Goal: Check status: Check status

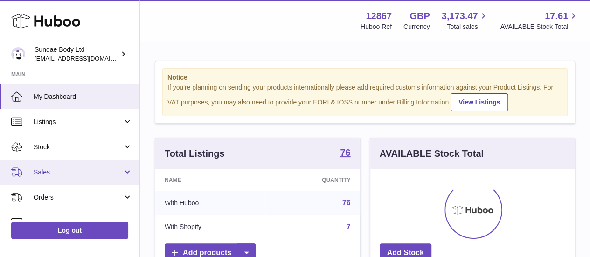
scroll to position [145, 204]
click at [62, 165] on link "Sales" at bounding box center [69, 171] width 139 height 25
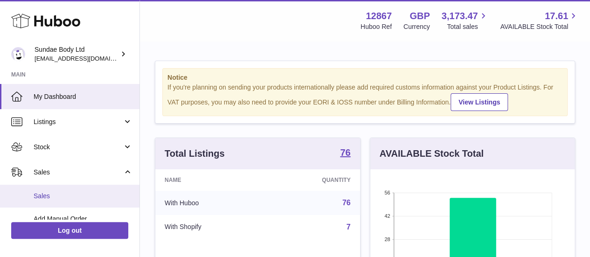
click at [92, 189] on link "Sales" at bounding box center [69, 196] width 139 height 23
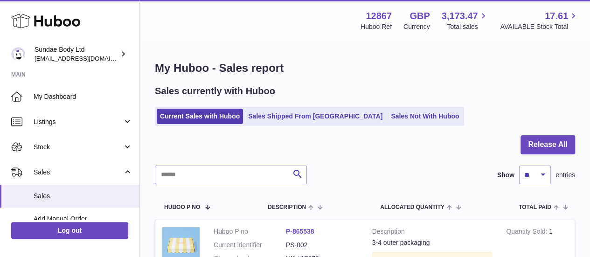
click at [316, 105] on div "Sales currently with Huboo Current Sales with Huboo Sales Shipped From Huboo Sa…" at bounding box center [365, 105] width 420 height 41
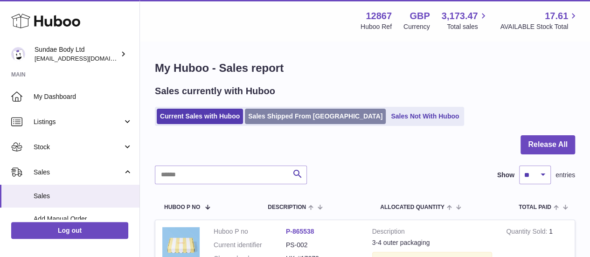
click at [320, 114] on link "Sales Shipped From [GEOGRAPHIC_DATA]" at bounding box center [315, 116] width 141 height 15
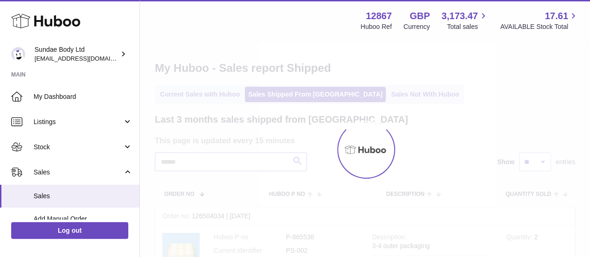
click at [212, 157] on input "text" at bounding box center [231, 161] width 152 height 19
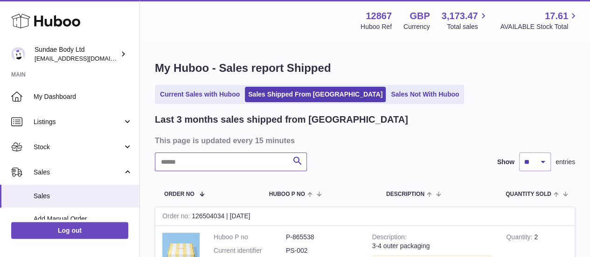
paste input "********"
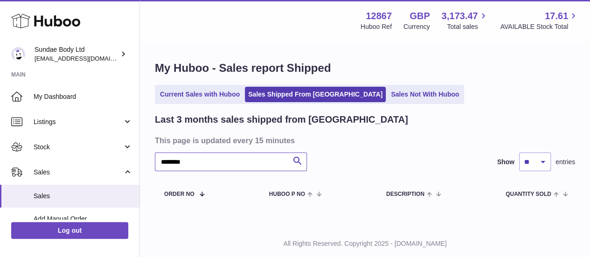
click at [248, 159] on input "********" at bounding box center [231, 161] width 152 height 19
paste input "*"
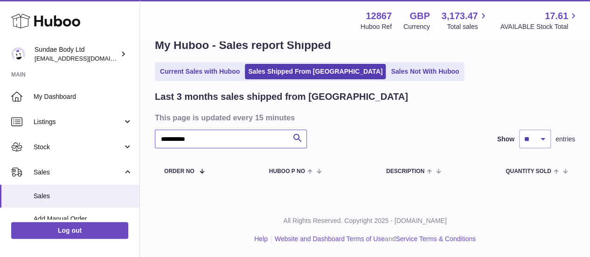
type input "*********"
click at [187, 140] on input "*********" at bounding box center [231, 139] width 152 height 19
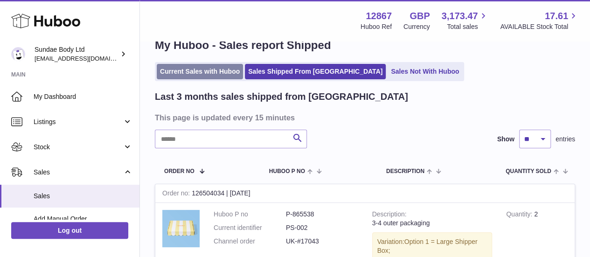
click at [196, 69] on link "Current Sales with Huboo" at bounding box center [200, 71] width 86 height 15
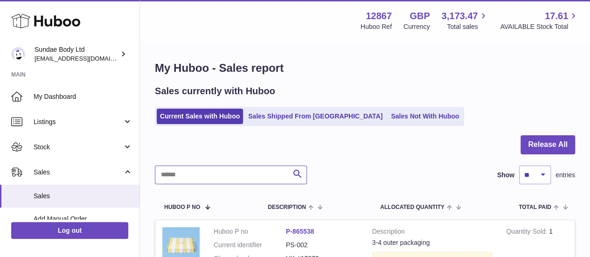
click at [198, 174] on input "text" at bounding box center [231, 175] width 152 height 19
paste input "*********"
type input "*********"
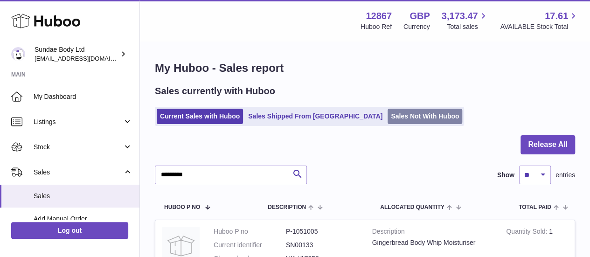
click at [387, 123] on link "Sales Not With Huboo" at bounding box center [424, 116] width 75 height 15
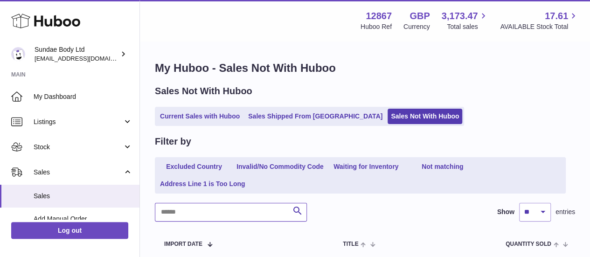
click at [181, 220] on input "text" at bounding box center [231, 212] width 152 height 19
paste input "*********"
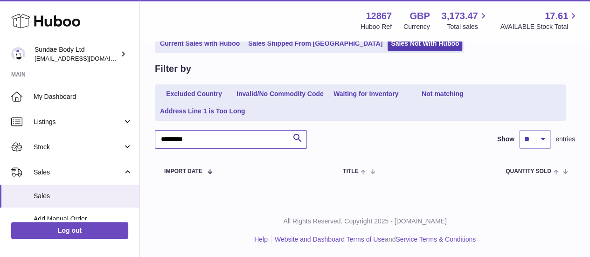
scroll to position [73, 0]
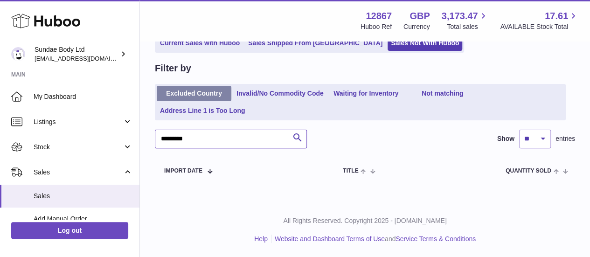
type input "*********"
click at [216, 94] on link "Excluded Country" at bounding box center [194, 93] width 75 height 15
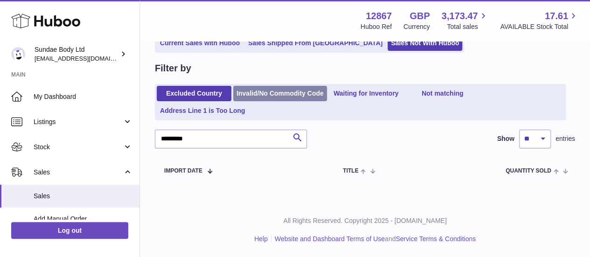
click at [311, 96] on link "Invalid/No Commodity Code" at bounding box center [280, 93] width 94 height 15
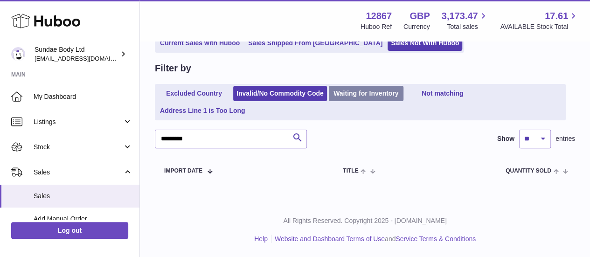
click at [377, 93] on link "Waiting for Inventory" at bounding box center [366, 93] width 75 height 15
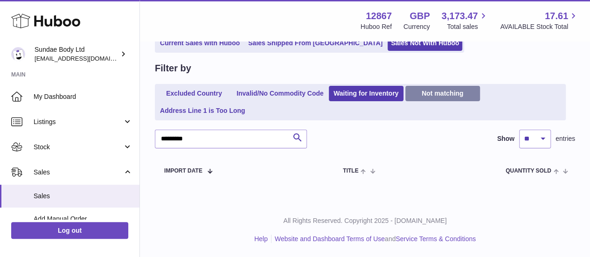
click at [445, 95] on link "Not matching" at bounding box center [442, 93] width 75 height 15
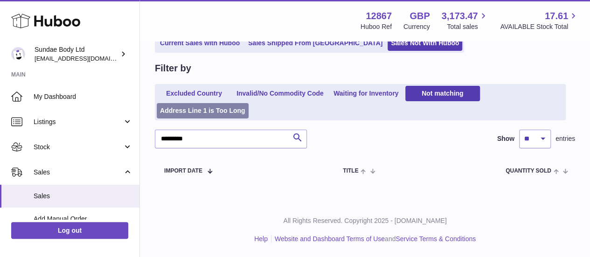
click at [235, 105] on link "Address Line 1 is Too Long" at bounding box center [203, 110] width 92 height 15
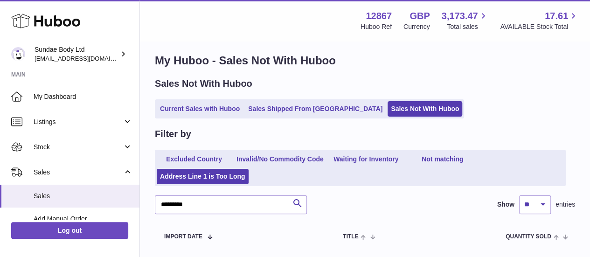
scroll to position [7, 0]
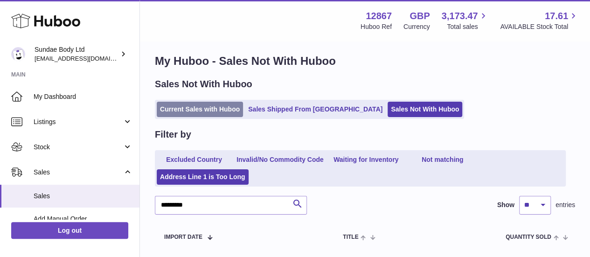
click at [238, 105] on link "Current Sales with Huboo" at bounding box center [200, 109] width 86 height 15
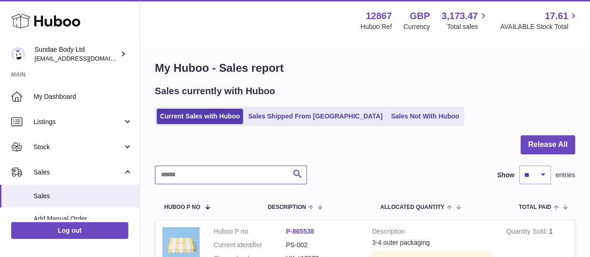
click at [208, 172] on input "text" at bounding box center [231, 175] width 152 height 19
paste input "*********"
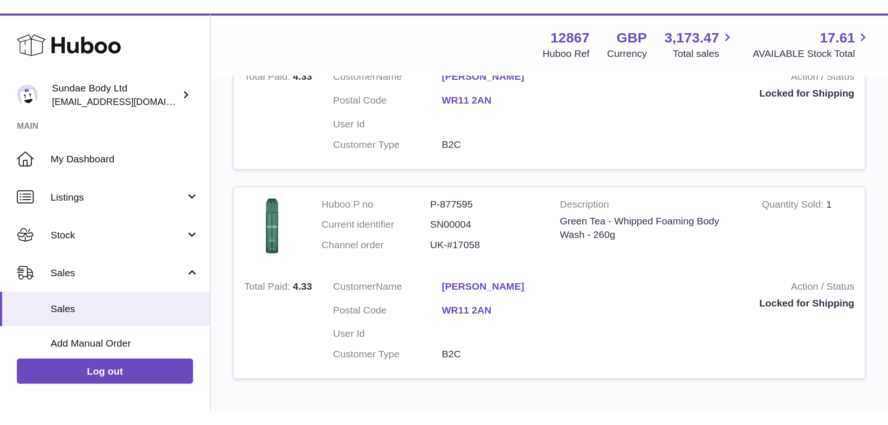
scroll to position [374, 0]
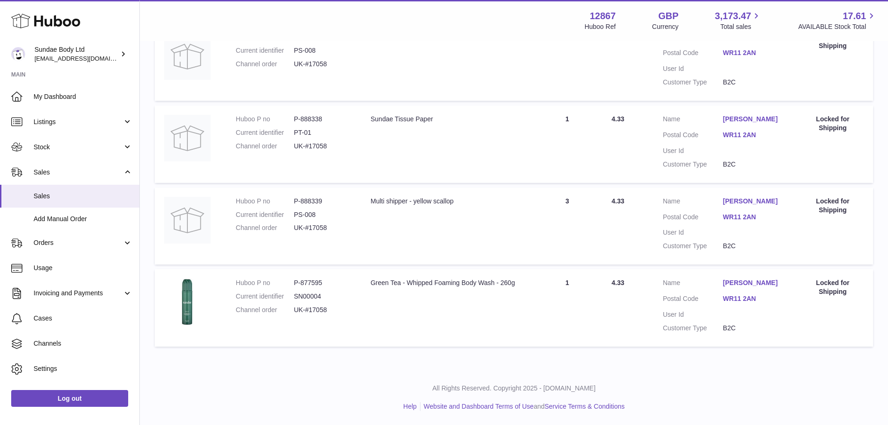
type input "*********"
click at [589, 202] on link "[PERSON_NAME]" at bounding box center [753, 201] width 60 height 9
click at [589, 202] on div at bounding box center [444, 212] width 888 height 425
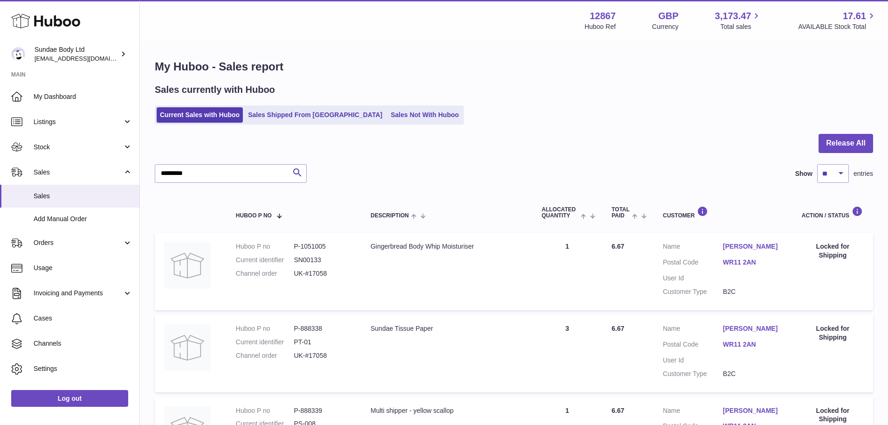
click at [313, 246] on dd "P-1051005" at bounding box center [323, 246] width 58 height 9
click at [305, 256] on dd "SN00133" at bounding box center [323, 260] width 58 height 9
click at [308, 256] on dd "SN00133" at bounding box center [323, 260] width 58 height 9
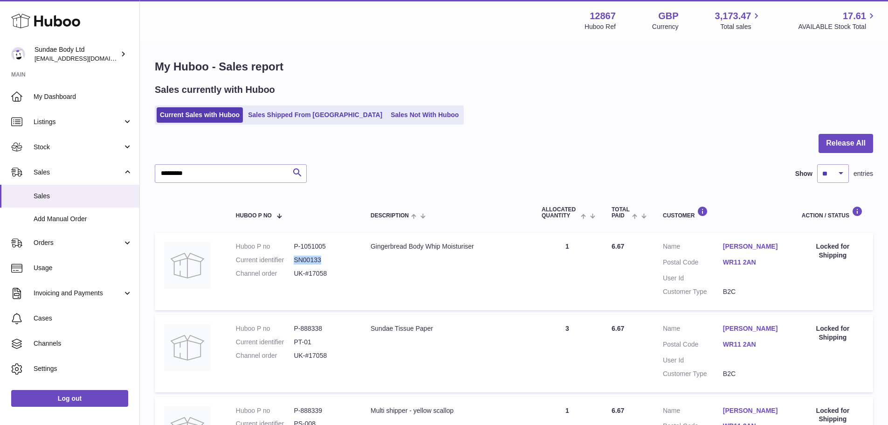
click at [308, 256] on dd "SN00133" at bounding box center [323, 260] width 58 height 9
copy dd "SN00133"
click at [390, 242] on div "Gingerbread Body Whip Moisturiser" at bounding box center [447, 246] width 152 height 9
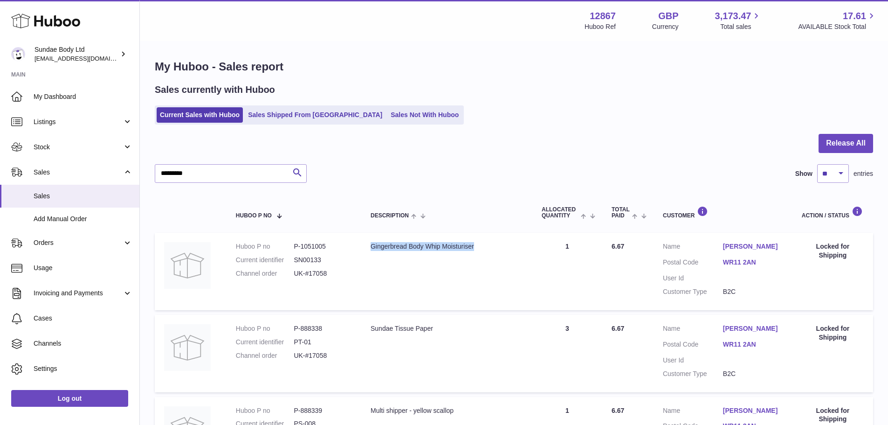
copy tr "Gingerbread Body Whip Moisturiser"
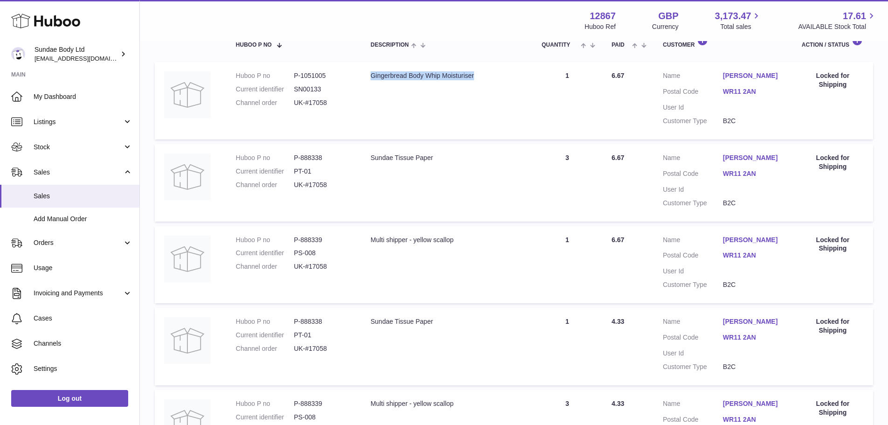
scroll to position [188, 0]
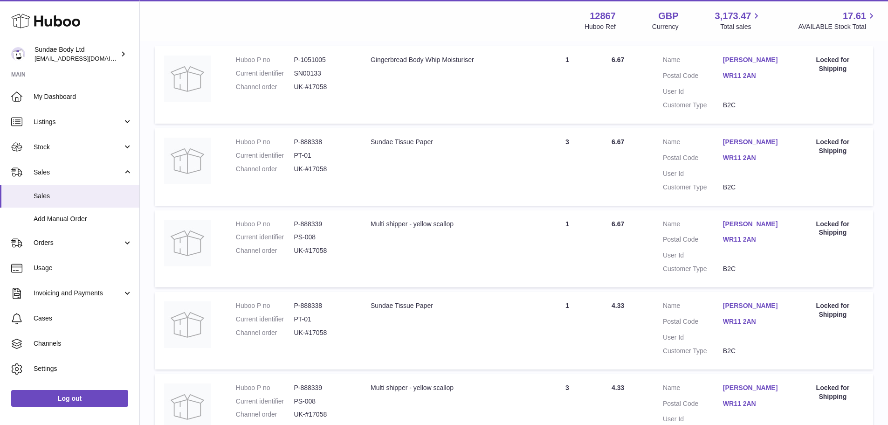
click at [308, 142] on dd "P-888338" at bounding box center [323, 142] width 58 height 9
copy dl "P-888338"
click at [308, 154] on dd "PT-01" at bounding box center [323, 155] width 58 height 9
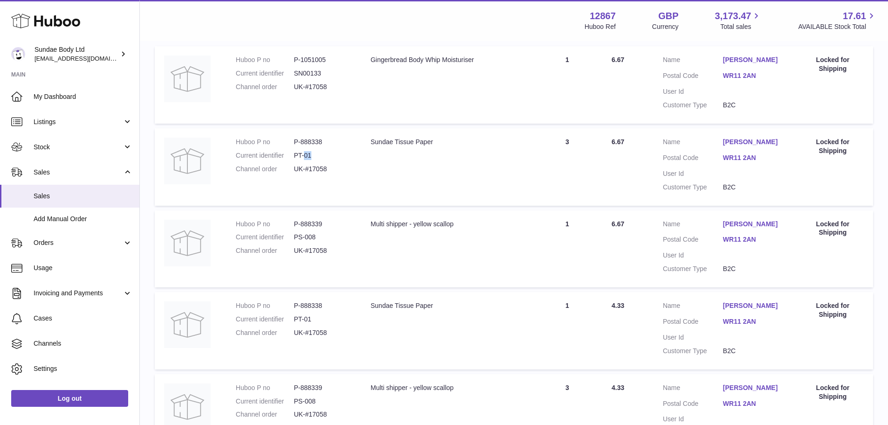
click at [308, 154] on dd "PT-01" at bounding box center [323, 155] width 58 height 9
copy dl "PT-01"
click at [414, 140] on div "Sundae Tissue Paper" at bounding box center [447, 142] width 152 height 9
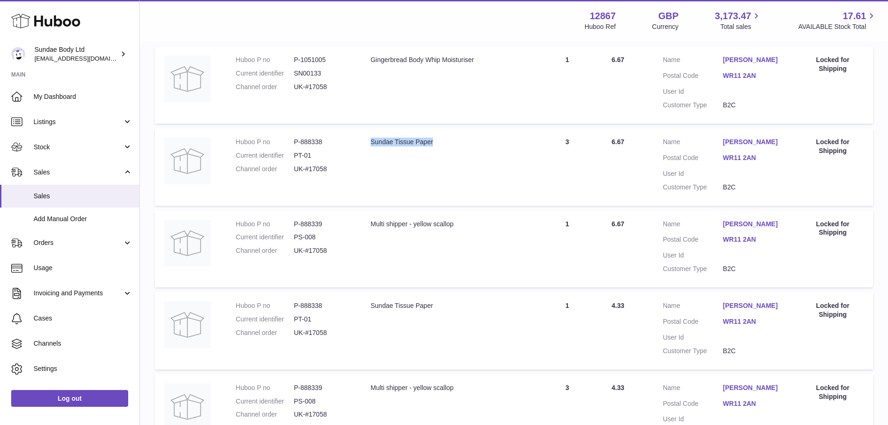
click at [414, 140] on div "Sundae Tissue Paper" at bounding box center [447, 142] width 152 height 9
copy tr "Sundae Tissue Paper"
click at [304, 240] on dd "PS-008" at bounding box center [323, 237] width 58 height 9
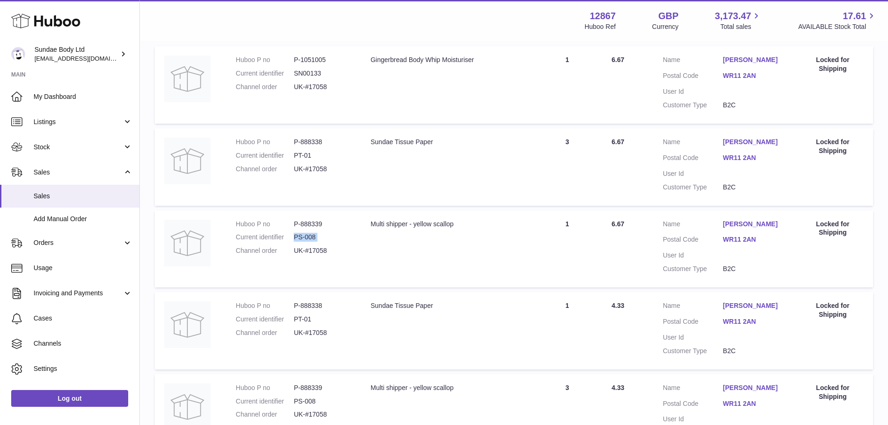
copy dl "PS-008"
click at [431, 220] on div "Multi shipper - yellow scallop" at bounding box center [447, 224] width 152 height 9
copy tr "Multi shipper - yellow scallop"
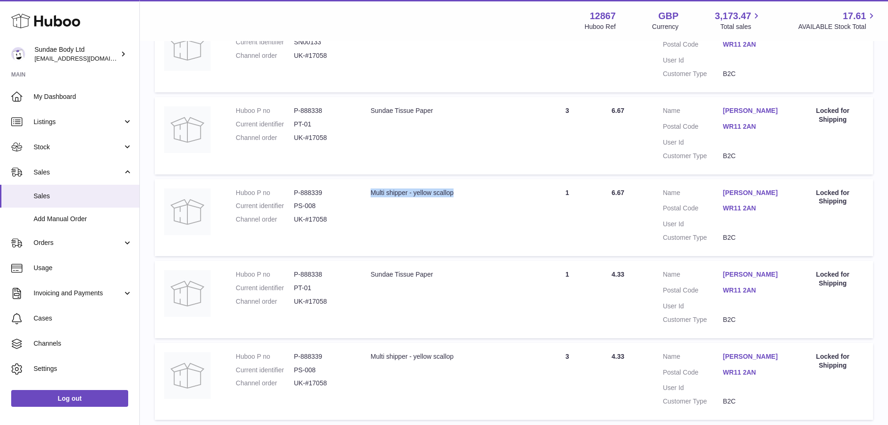
scroll to position [281, 0]
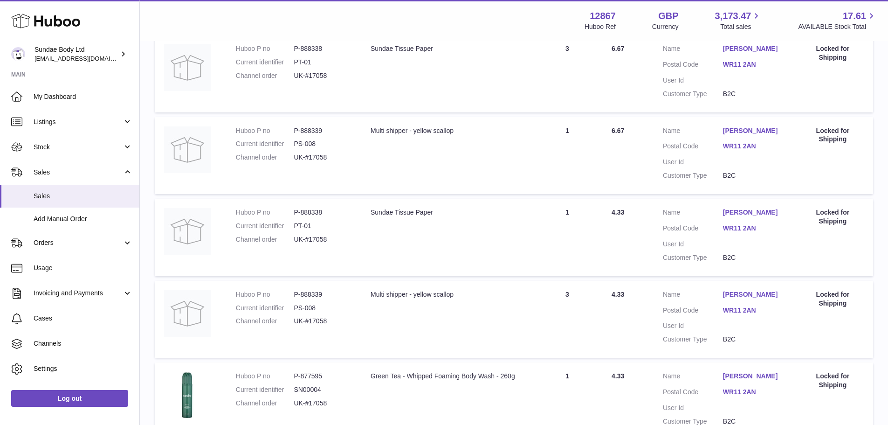
click at [307, 228] on dd "PT-01" at bounding box center [323, 225] width 58 height 9
copy dl "PT-01"
click at [397, 214] on div "Sundae Tissue Paper" at bounding box center [447, 212] width 152 height 9
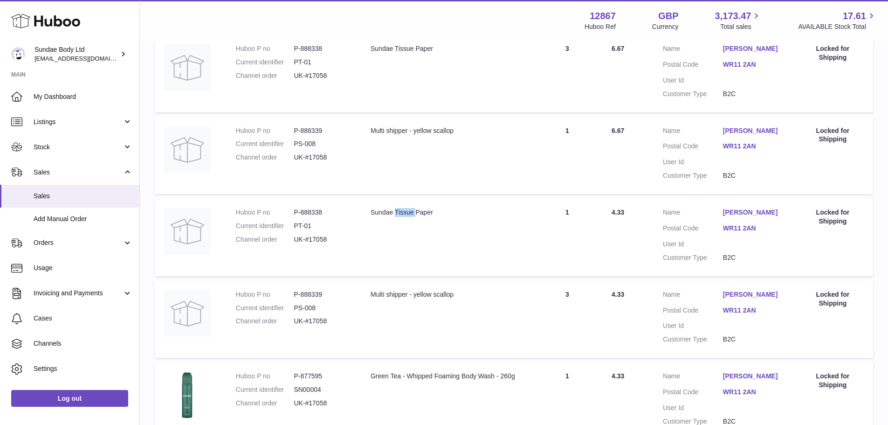
click at [397, 214] on div "Sundae Tissue Paper" at bounding box center [447, 212] width 152 height 9
copy tr "Sundae Tissue Paper"
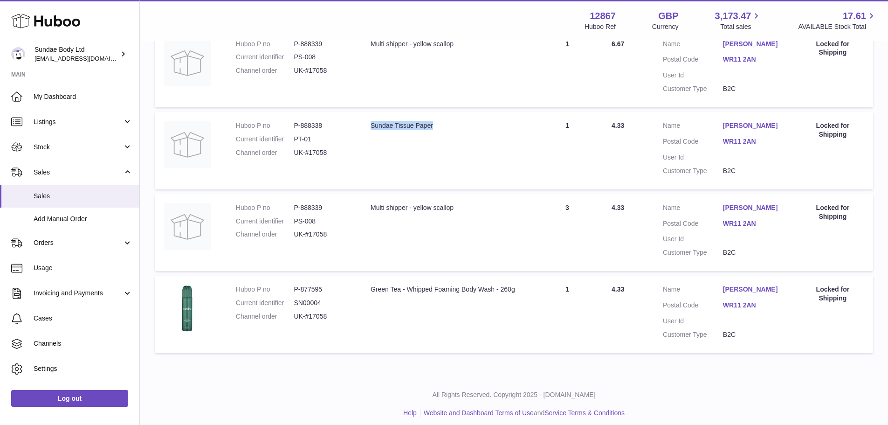
scroll to position [374, 0]
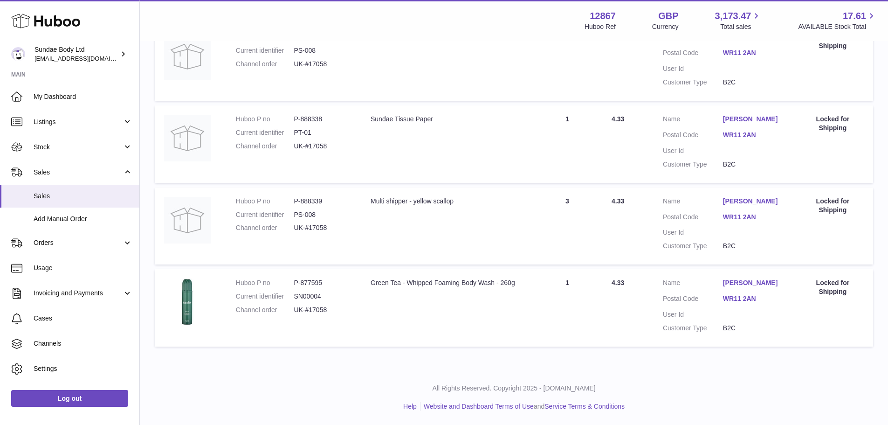
click at [307, 212] on dd "PS-008" at bounding box center [323, 214] width 58 height 9
copy dl "PS-008"
click at [413, 198] on div "Multi shipper - yellow scallop" at bounding box center [447, 201] width 152 height 9
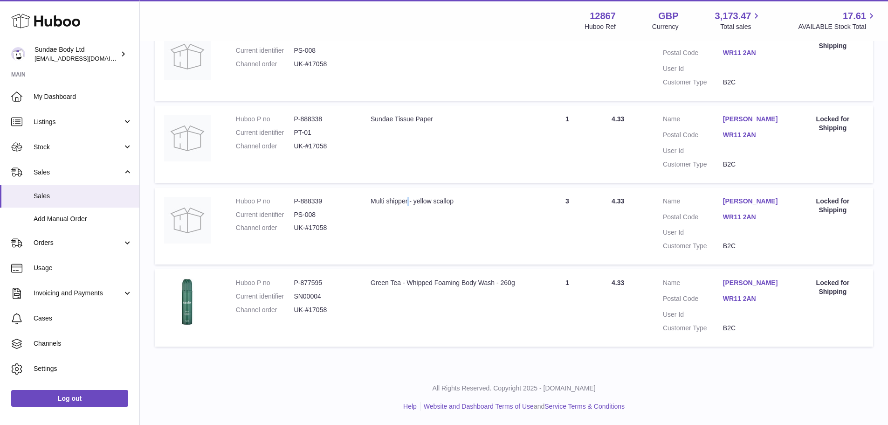
click at [413, 198] on div "Multi shipper - yellow scallop" at bounding box center [447, 201] width 152 height 9
click at [307, 256] on dd "SN00004" at bounding box center [323, 296] width 58 height 9
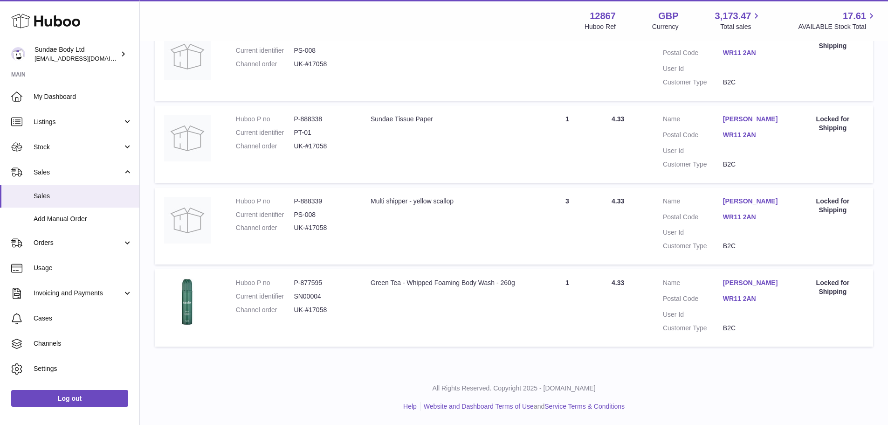
click at [402, 256] on div "Green Tea - Whipped Foaming Body Wash - 260g" at bounding box center [447, 282] width 152 height 9
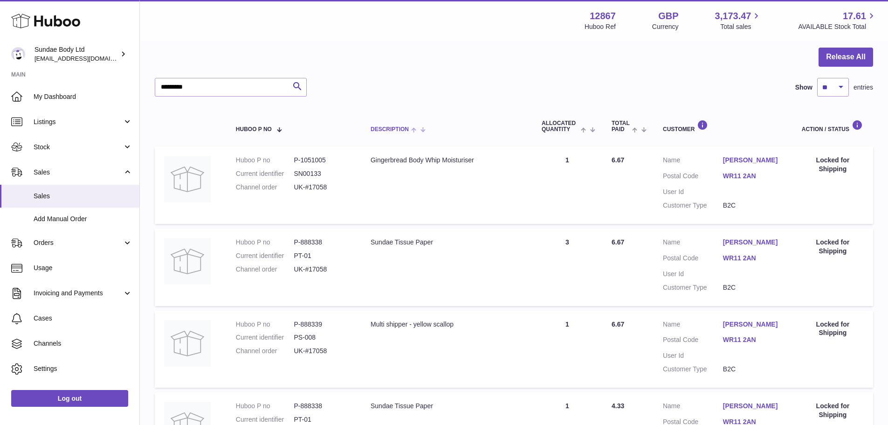
scroll to position [0, 0]
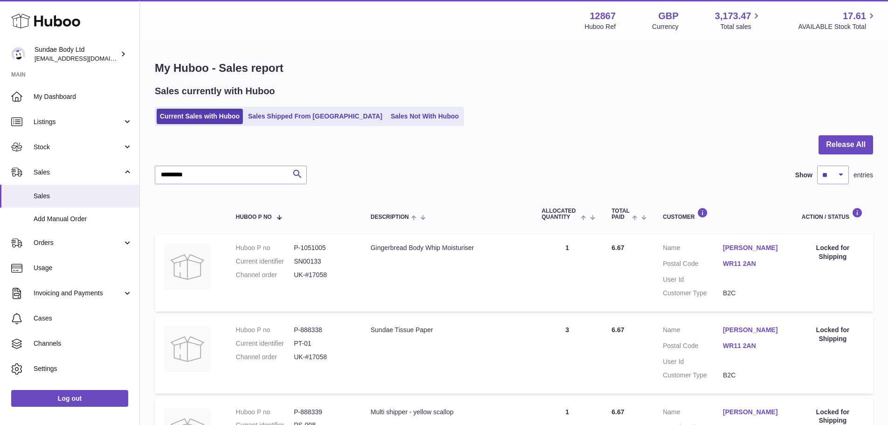
click at [309, 241] on td "Huboo P no P-1051005 Current identifier SN00133 Channel order UK-#17058" at bounding box center [294, 272] width 135 height 77
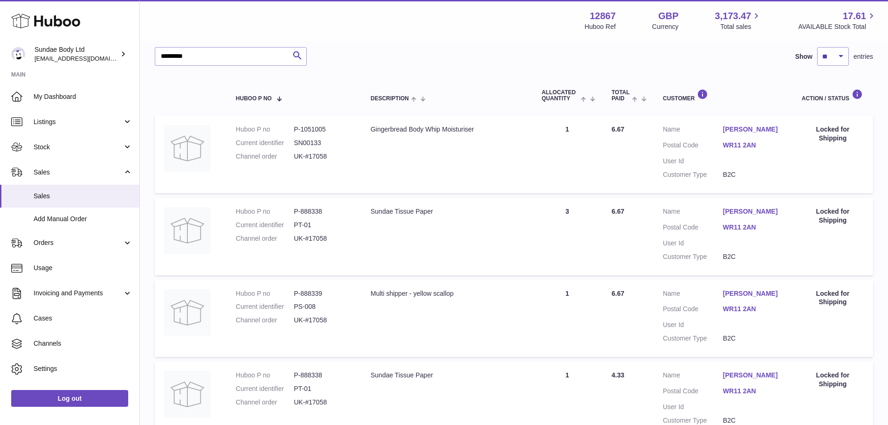
scroll to position [140, 0]
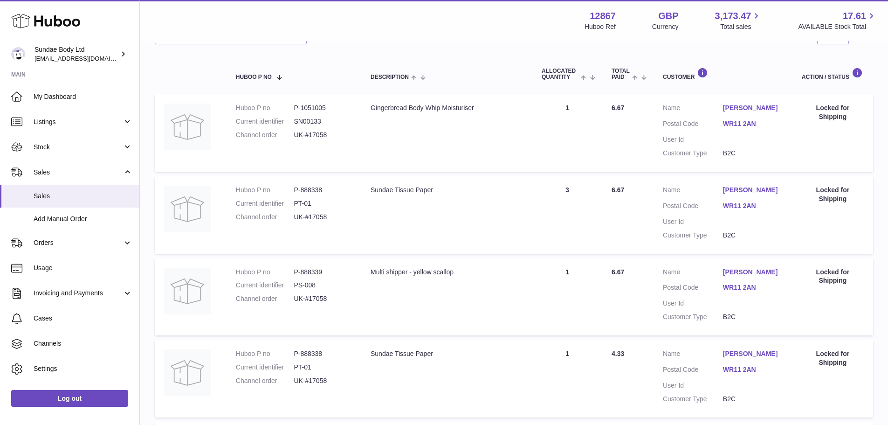
click at [306, 191] on dd "P-888338" at bounding box center [323, 190] width 58 height 9
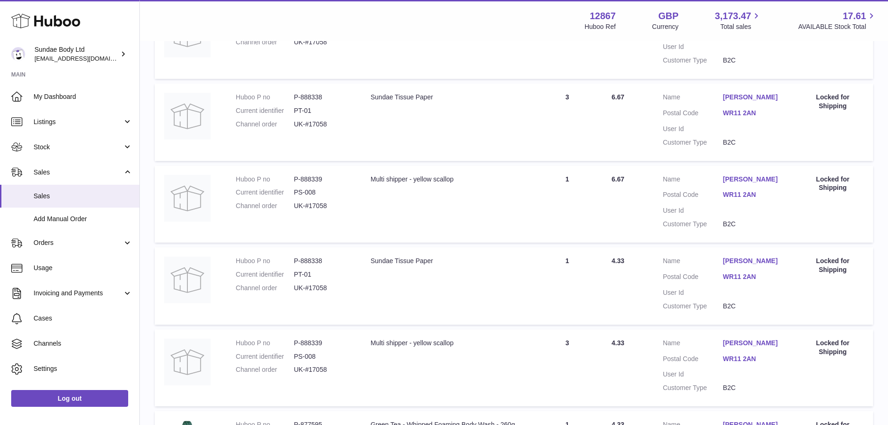
scroll to position [233, 0]
click at [313, 175] on dd "P-888339" at bounding box center [323, 178] width 58 height 9
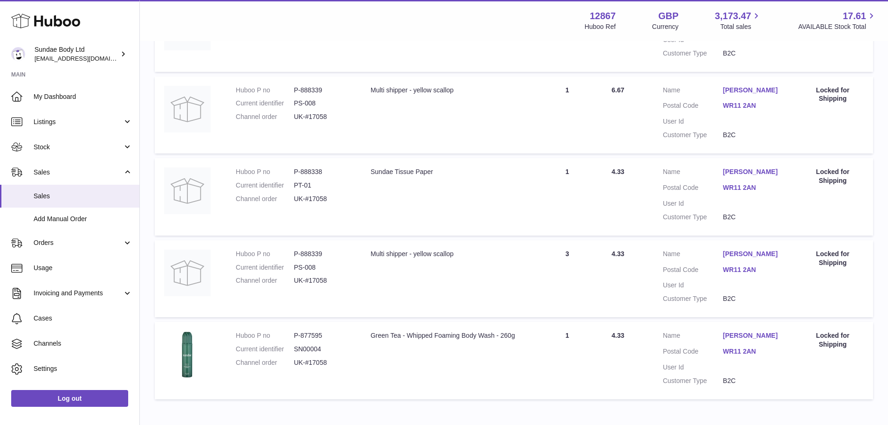
scroll to position [374, 0]
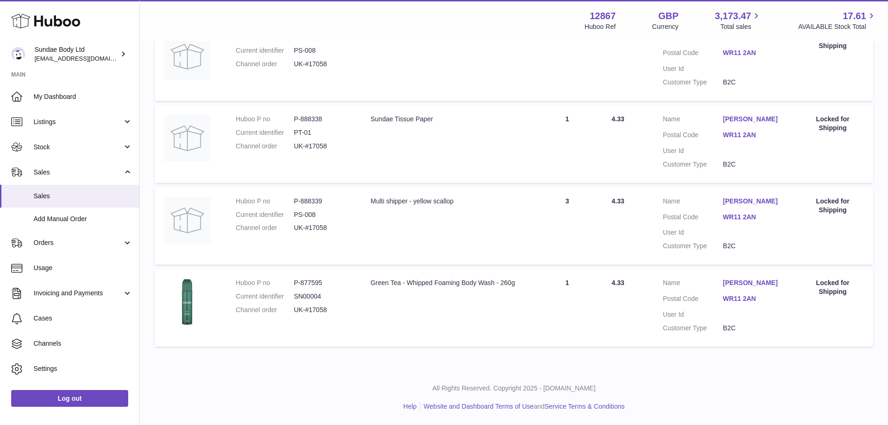
click at [313, 256] on dd "P-877595" at bounding box center [323, 282] width 58 height 9
